Goal: Task Accomplishment & Management: Use online tool/utility

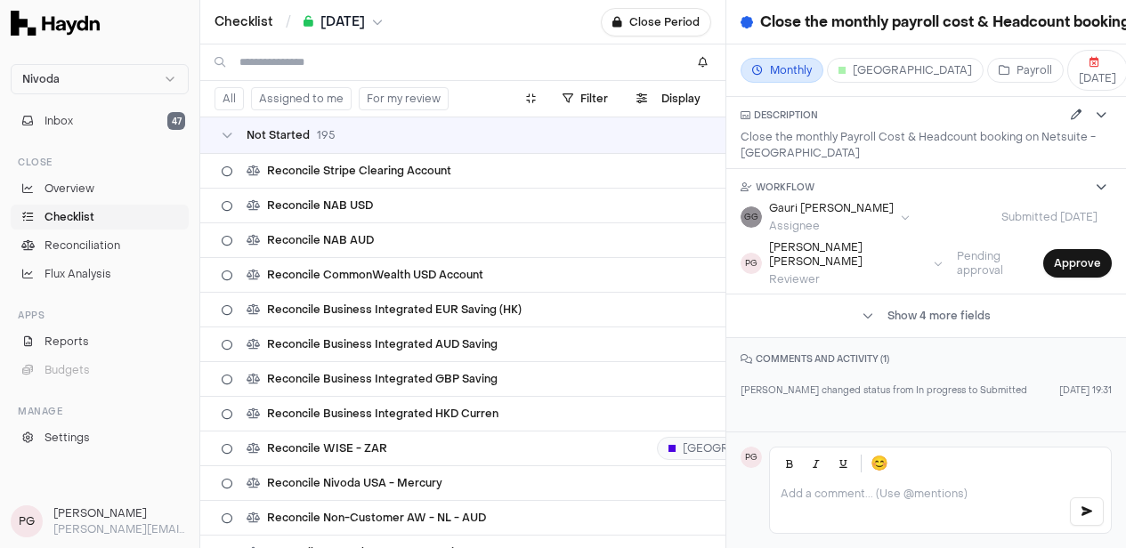
scroll to position [6654, 0]
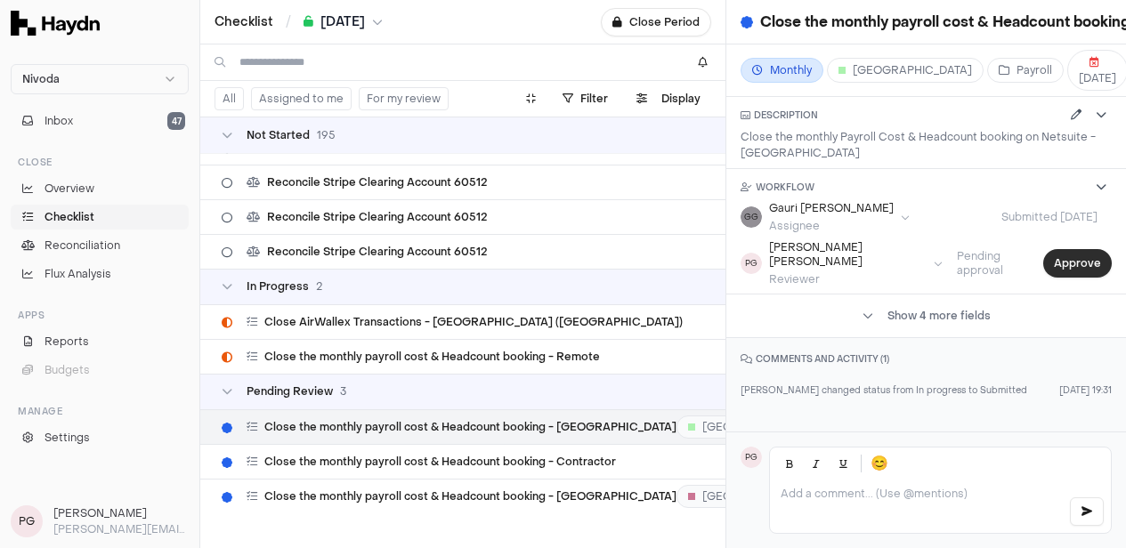
click at [1073, 249] on button "Approve" at bounding box center [1077, 263] width 69 height 28
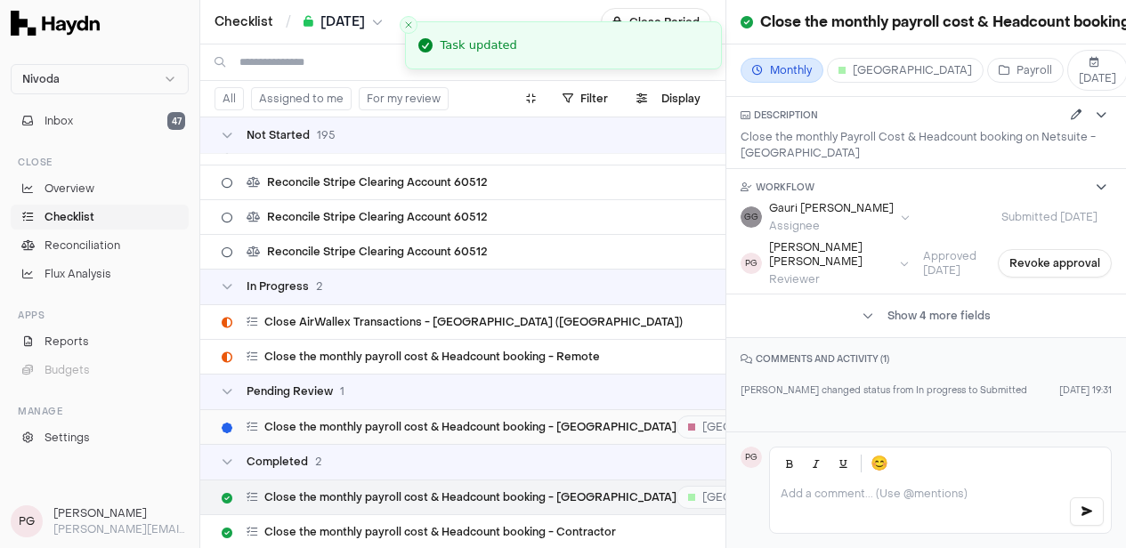
click at [499, 420] on span "Close the monthly payroll cost & Headcount booking - [GEOGRAPHIC_DATA]" at bounding box center [470, 427] width 412 height 14
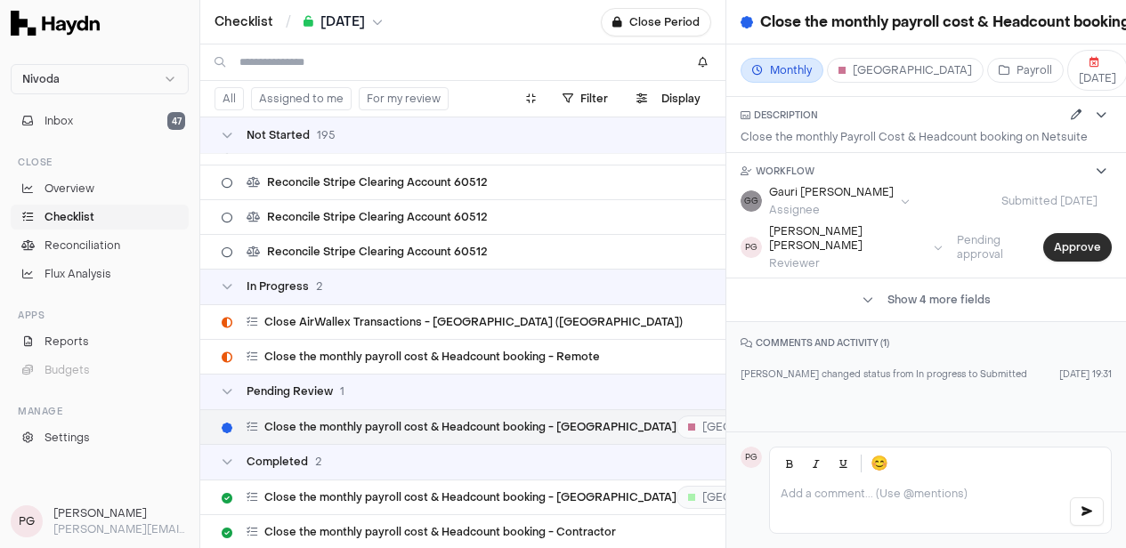
click at [1051, 233] on button "Approve" at bounding box center [1077, 247] width 69 height 28
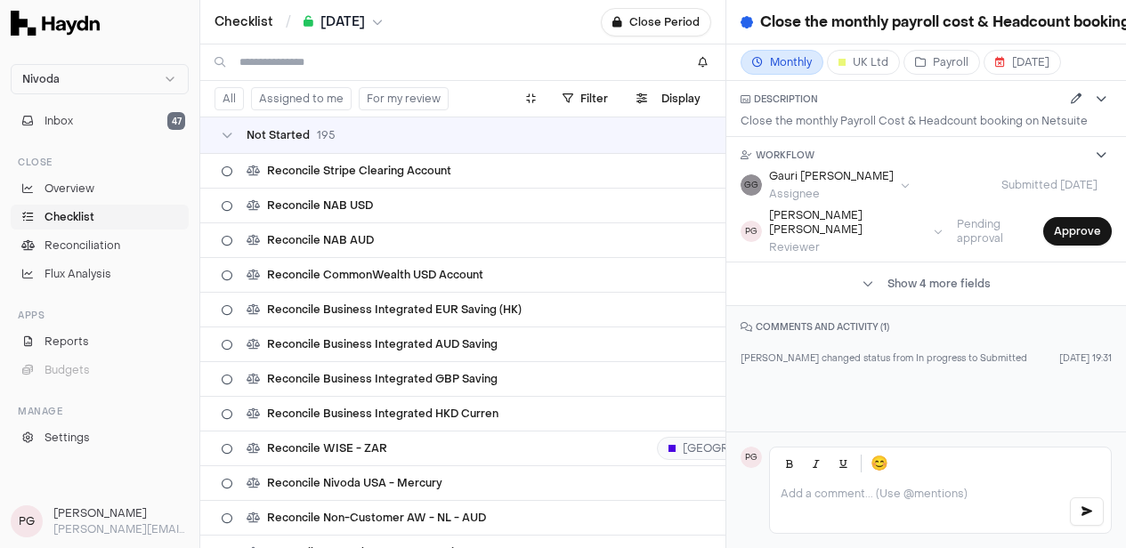
scroll to position [6654, 0]
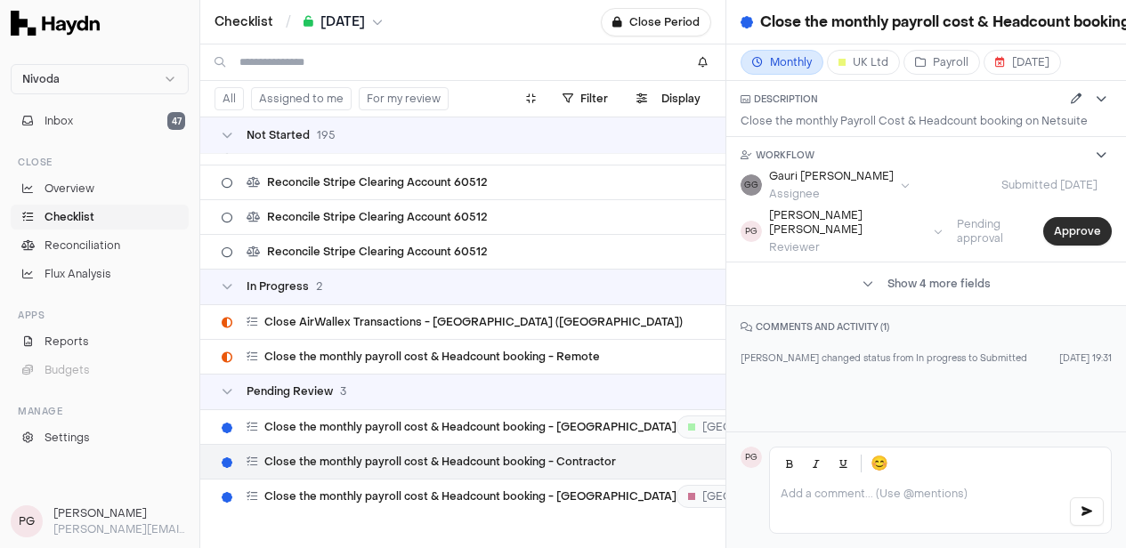
click at [1054, 217] on button "Approve" at bounding box center [1077, 231] width 69 height 28
